Goal: Complete application form: Complete application form

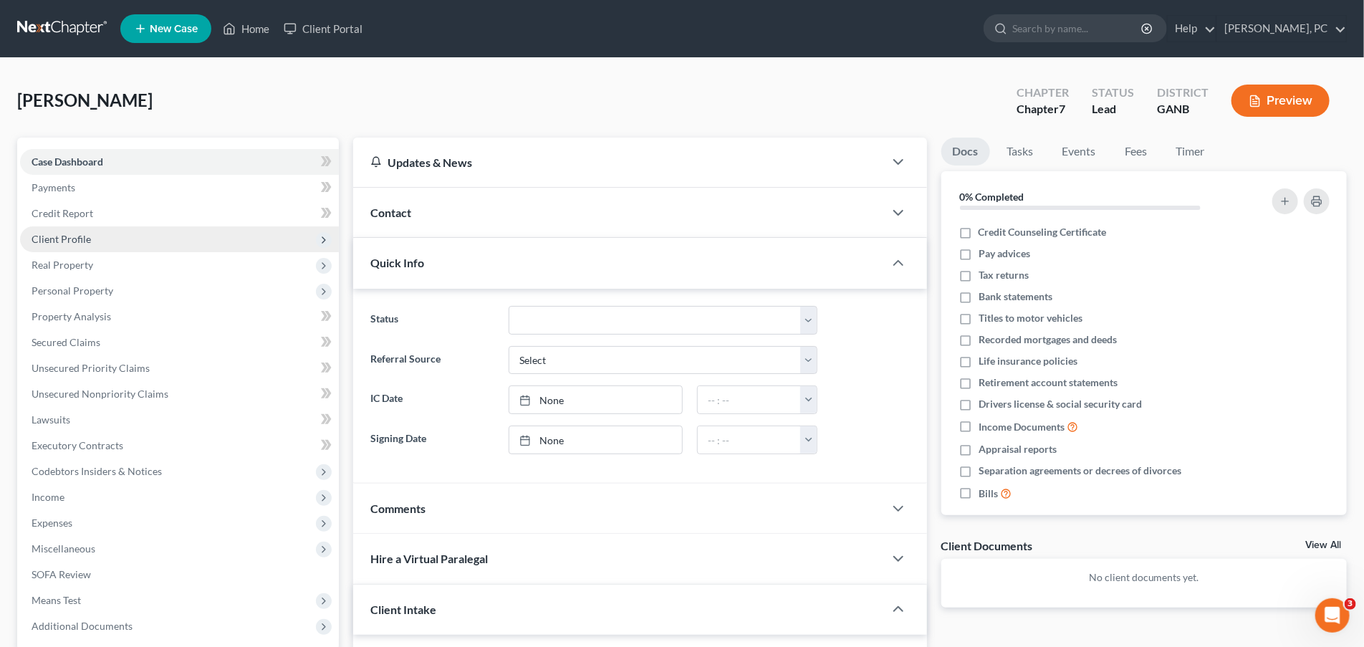
click at [59, 239] on span "Client Profile" at bounding box center [61, 239] width 59 height 12
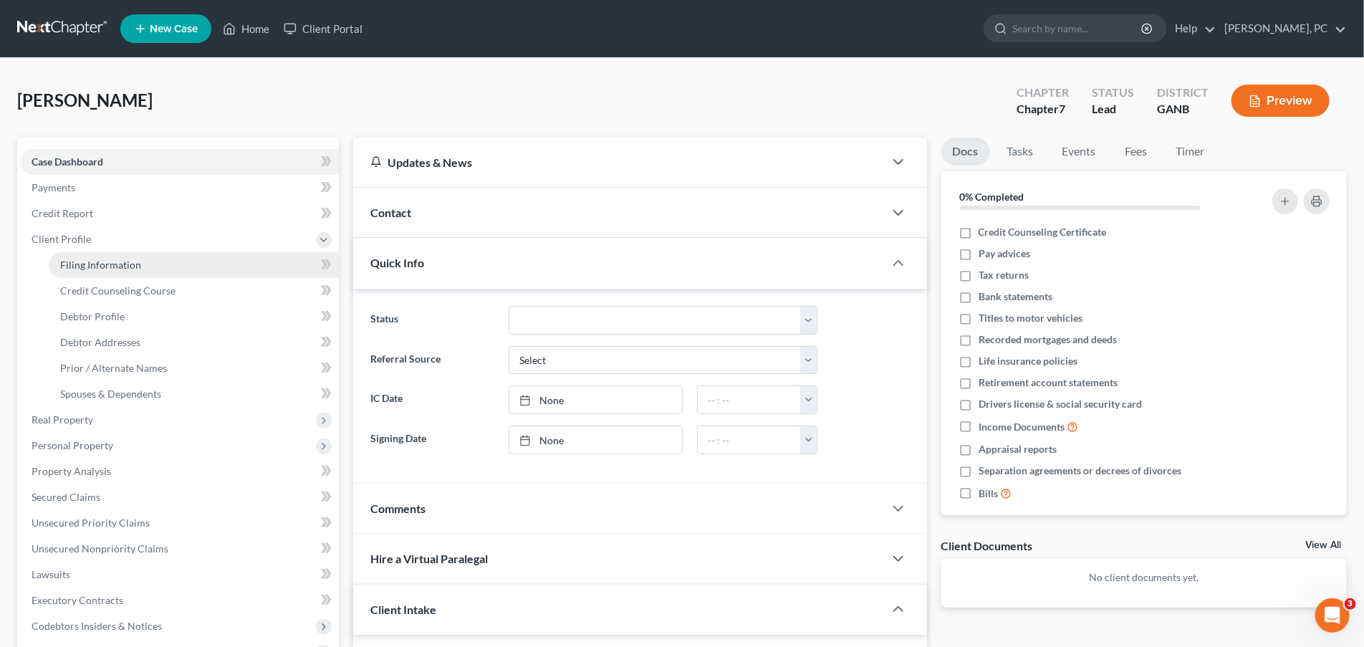
click at [91, 265] on span "Filing Information" at bounding box center [100, 265] width 81 height 12
select select "0"
select select "3"
select select "0"
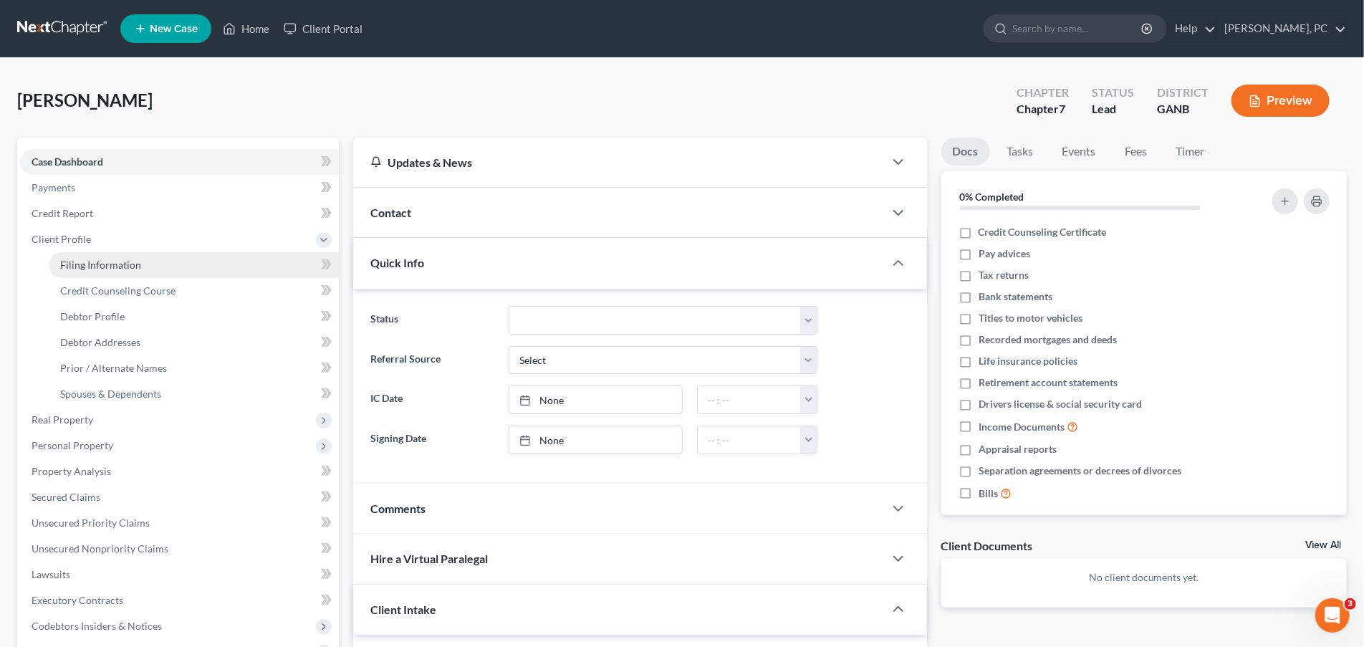
select select "10"
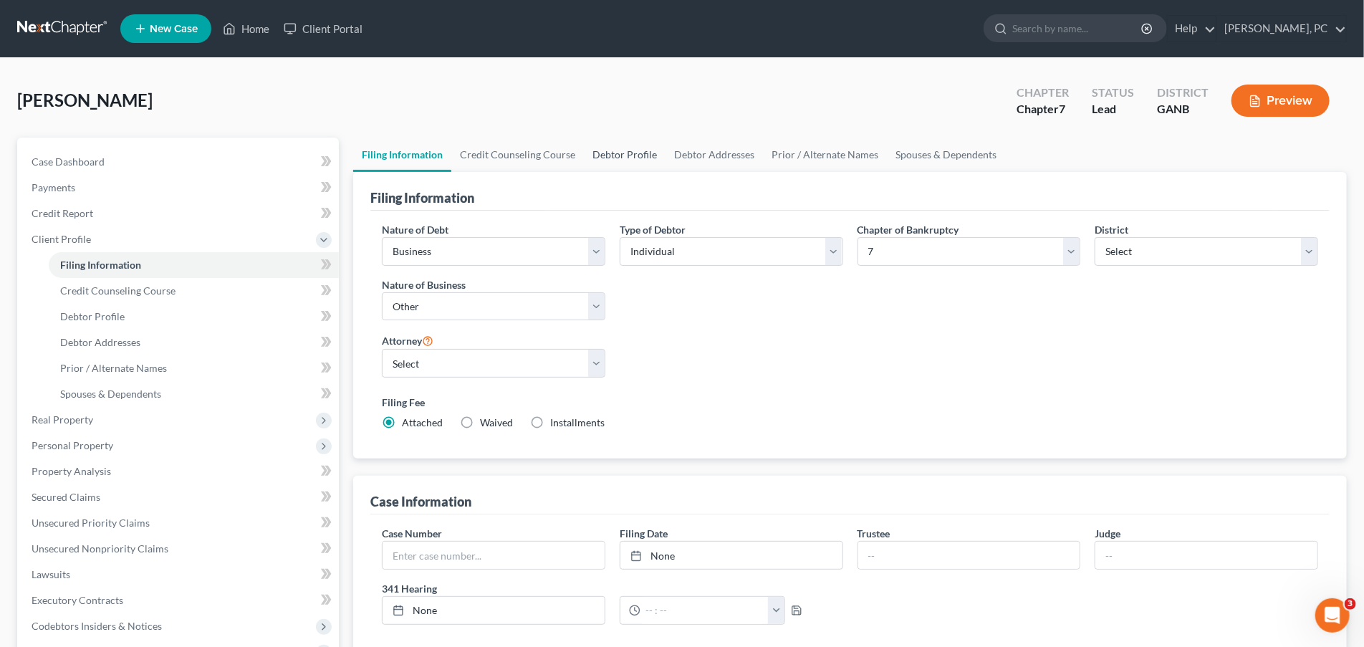
click at [625, 154] on link "Debtor Profile" at bounding box center [625, 155] width 82 height 34
select select "1"
